Goal: Task Accomplishment & Management: Use online tool/utility

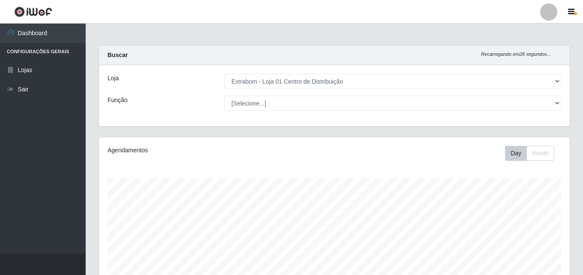
select select "435"
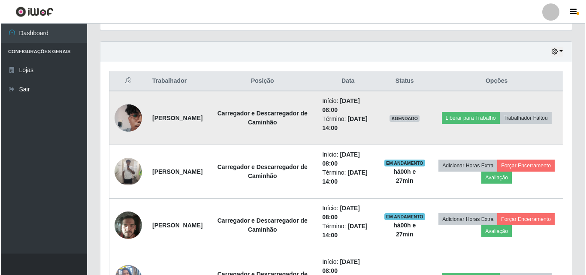
scroll to position [313, 0]
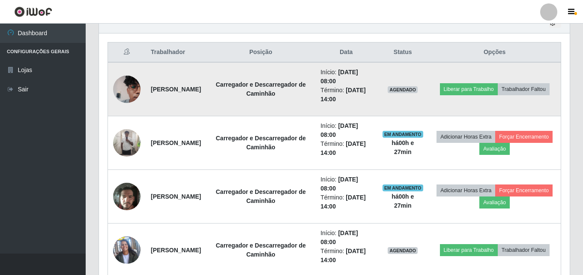
click at [480, 75] on td "Liberar para Trabalho Trabalhador Faltou" at bounding box center [495, 89] width 132 height 54
click at [480, 83] on button "Liberar para Trabalho" at bounding box center [469, 89] width 58 height 12
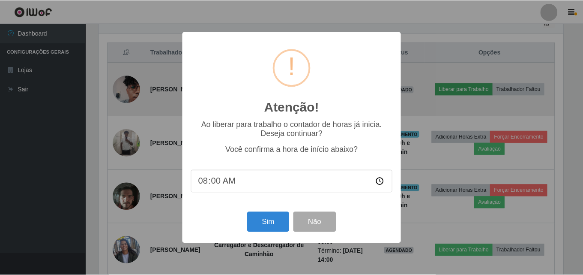
scroll to position [178, 467]
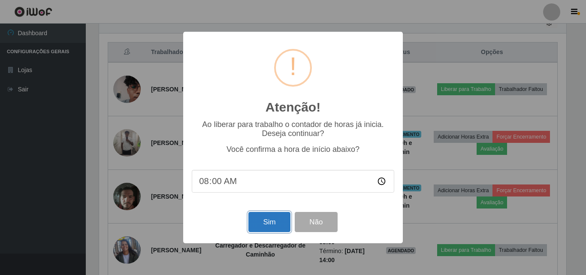
click at [275, 224] on button "Sim" at bounding box center [269, 222] width 42 height 20
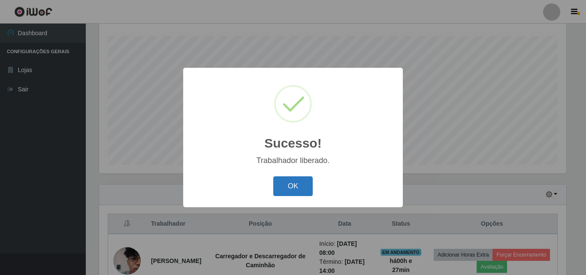
click at [291, 192] on button "OK" at bounding box center [293, 186] width 40 height 20
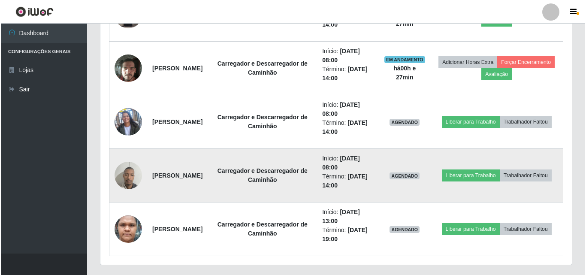
scroll to position [442, 0]
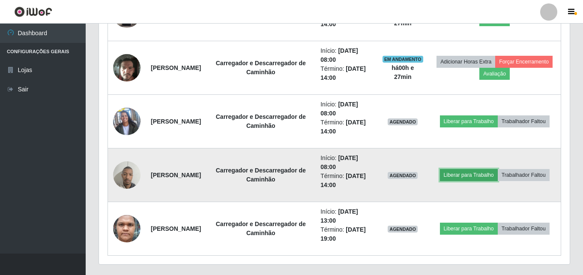
click at [487, 170] on button "Liberar para Trabalho" at bounding box center [469, 175] width 58 height 12
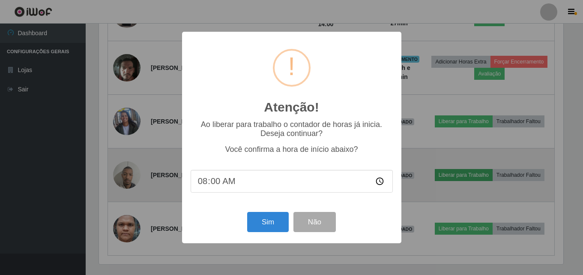
click at [487, 170] on div "Atenção! × Ao liberar para trabalho o contador de horas já inicia. Deseja conti…" at bounding box center [291, 137] width 583 height 275
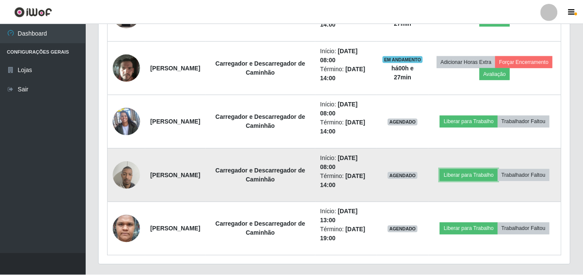
scroll to position [178, 471]
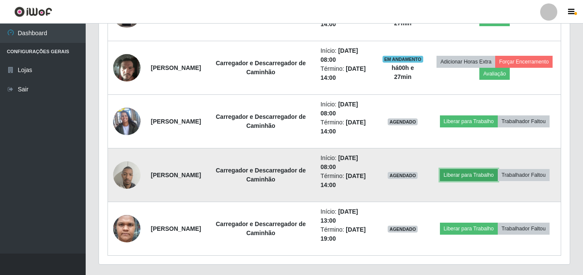
click at [498, 170] on button "Liberar para Trabalho" at bounding box center [469, 175] width 58 height 12
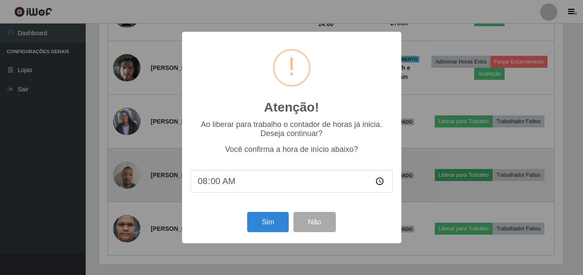
scroll to position [178, 467]
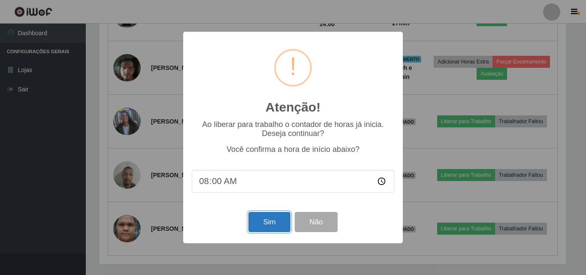
click at [277, 226] on button "Sim" at bounding box center [269, 222] width 42 height 20
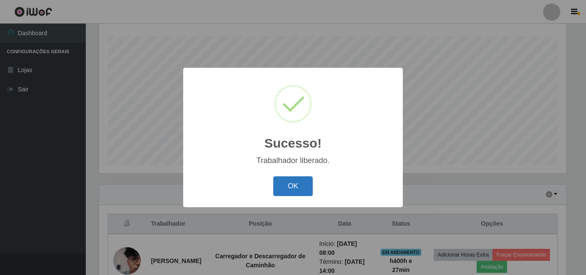
click at [291, 192] on button "OK" at bounding box center [293, 186] width 40 height 20
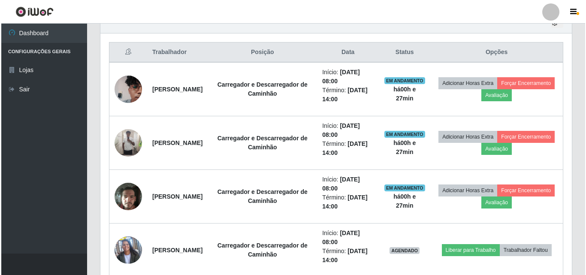
scroll to position [442, 0]
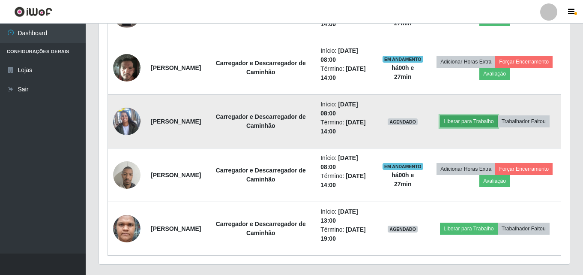
click at [488, 117] on button "Liberar para Trabalho" at bounding box center [469, 121] width 58 height 12
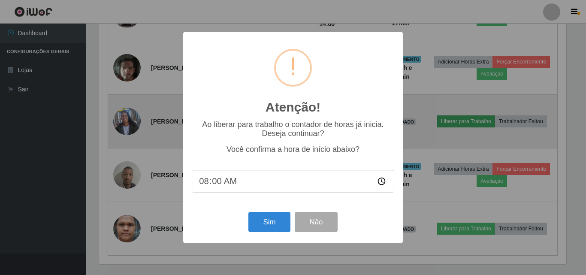
scroll to position [0, 0]
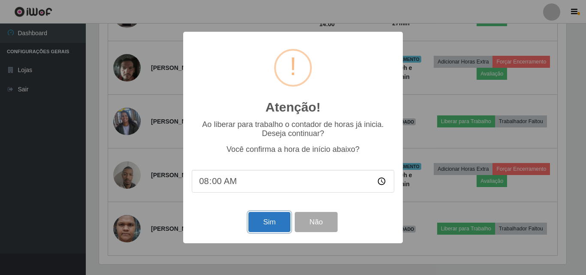
click at [264, 223] on button "Sim" at bounding box center [269, 222] width 42 height 20
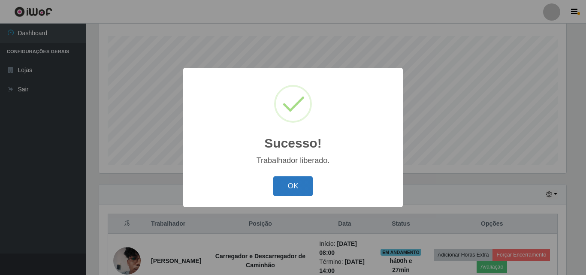
click at [288, 180] on button "OK" at bounding box center [293, 186] width 40 height 20
